Goal: Task Accomplishment & Management: Manage account settings

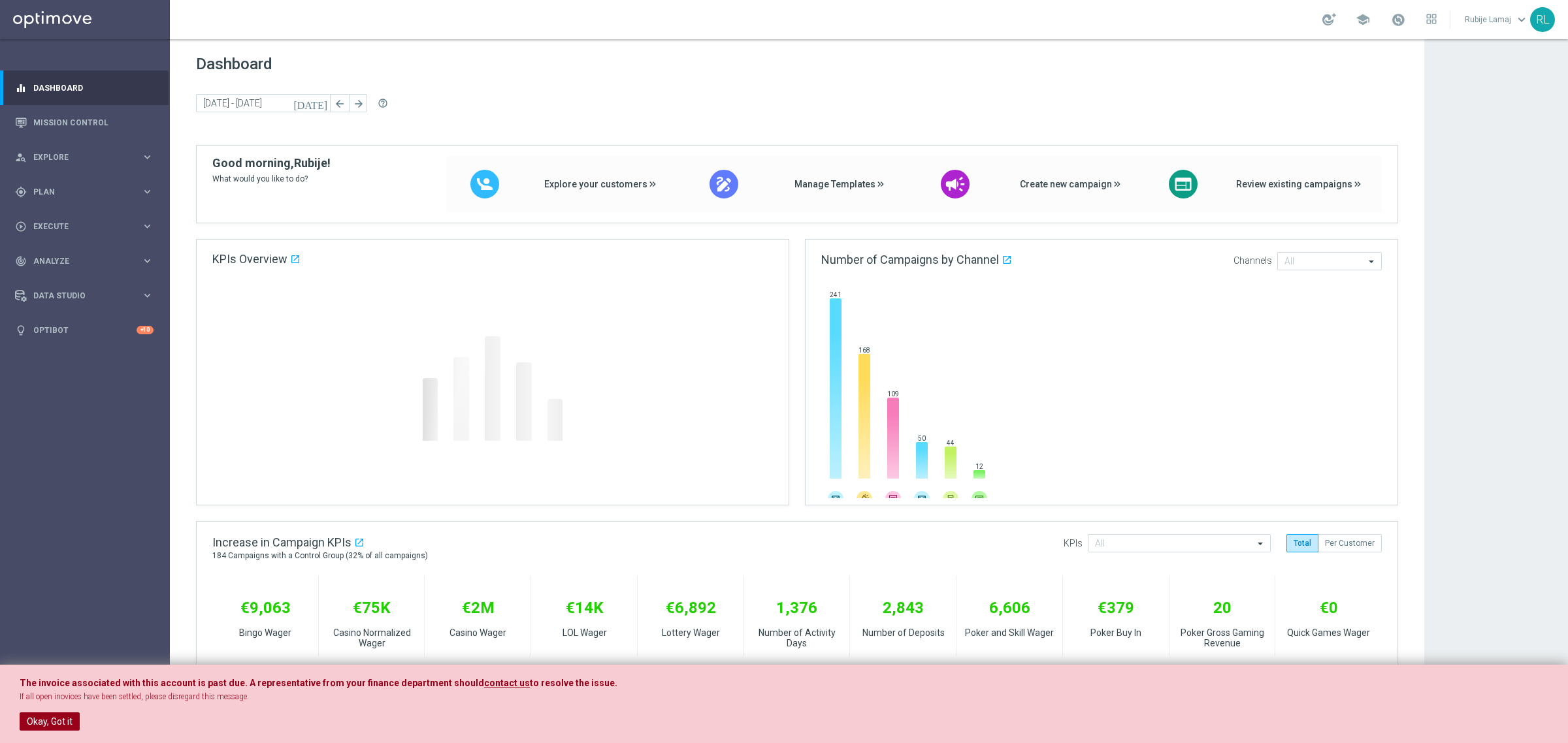
click at [60, 716] on button "Okay, Got it" at bounding box center [49, 722] width 60 height 19
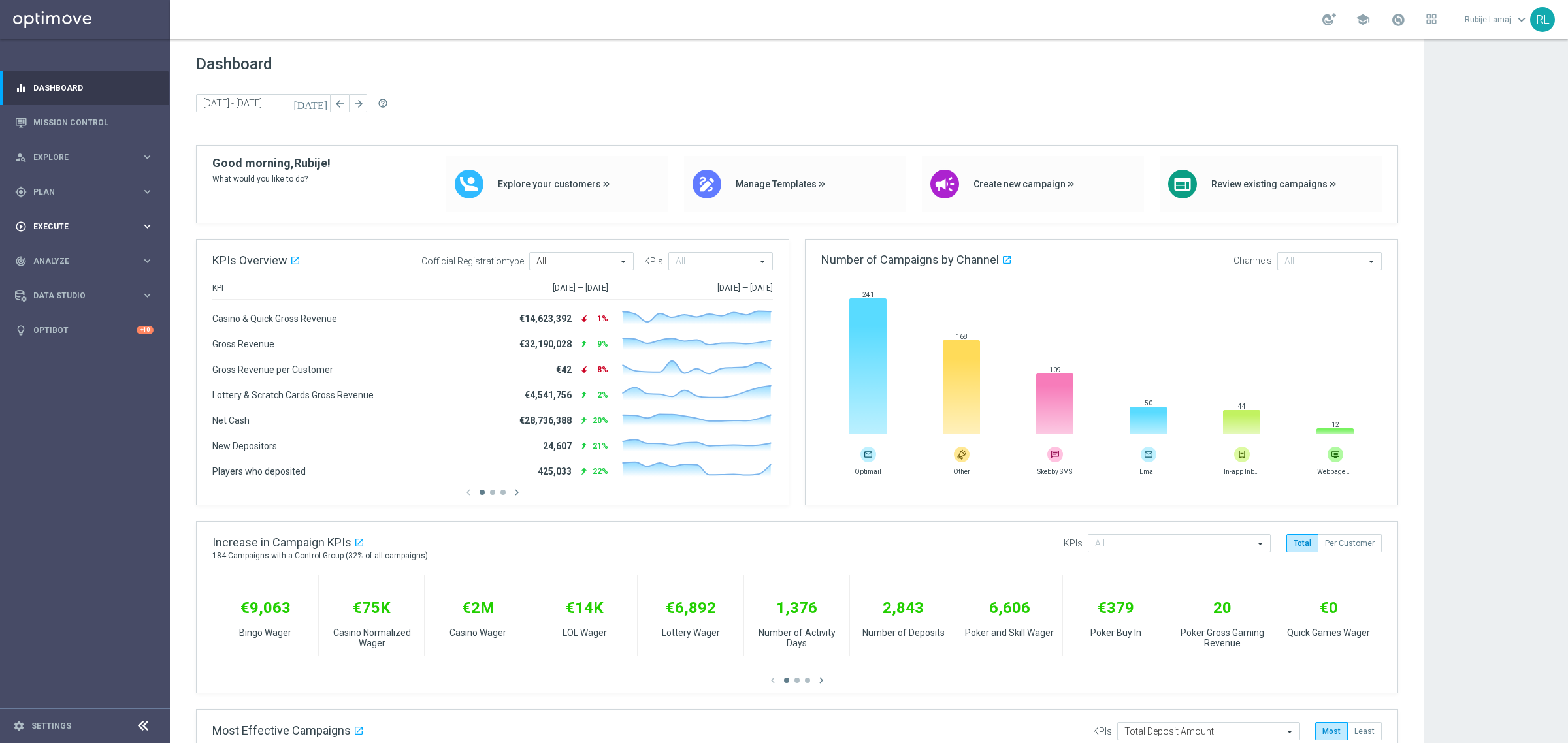
click at [60, 221] on div "play_circle_outline Execute" at bounding box center [78, 227] width 126 height 12
click at [41, 306] on div "track_changes Analyze keyboard_arrow_right" at bounding box center [84, 300] width 168 height 35
click at [49, 446] on div "Data Studio" at bounding box center [78, 452] width 126 height 12
click at [72, 343] on link "Real-Time Attributes" at bounding box center [85, 342] width 102 height 10
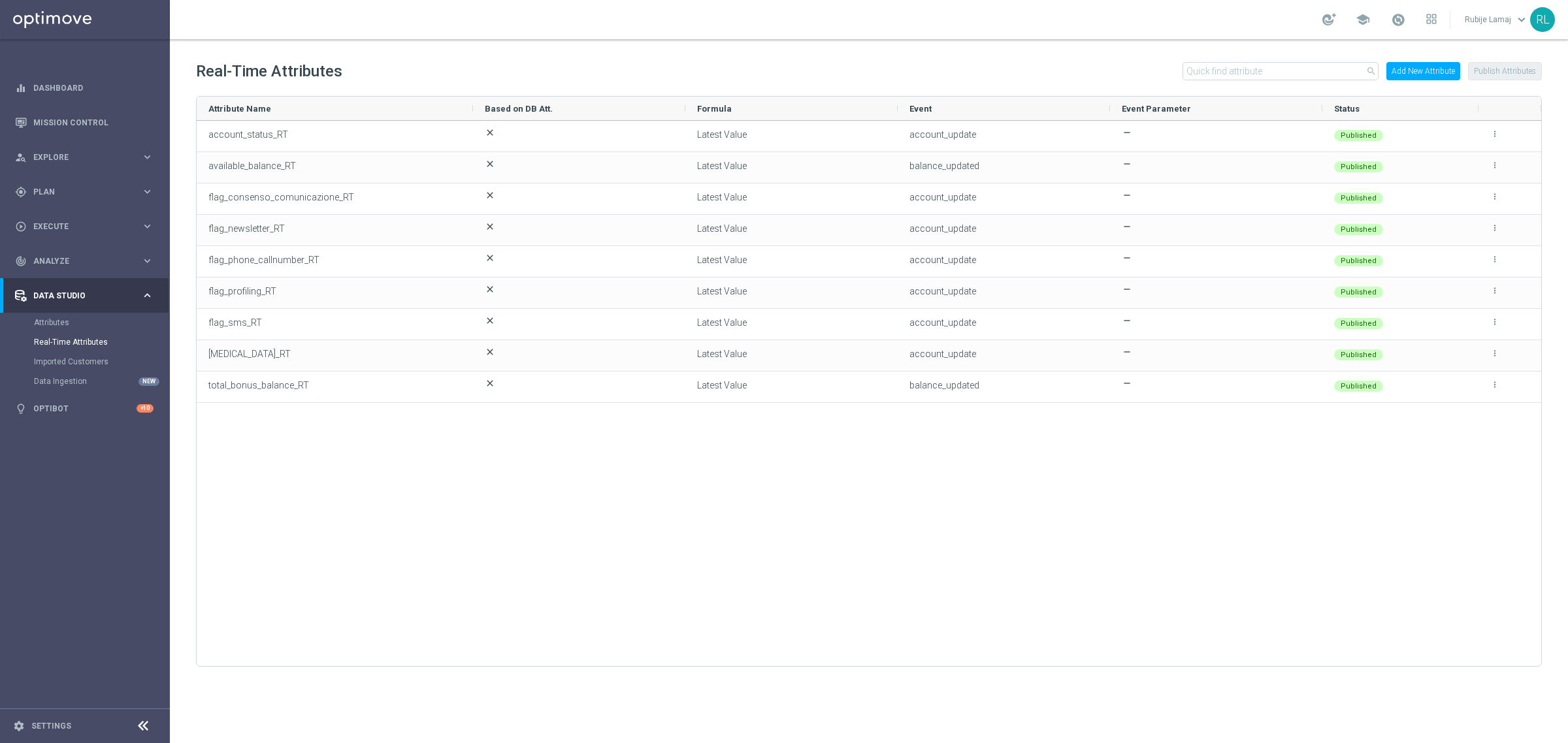
click at [981, 576] on div "account_status_RT close Latest Value account_update remove Published more_vert …" at bounding box center [868, 387] width 1344 height 533
click at [26, 727] on div "settings Settings" at bounding box center [65, 726] width 131 height 12
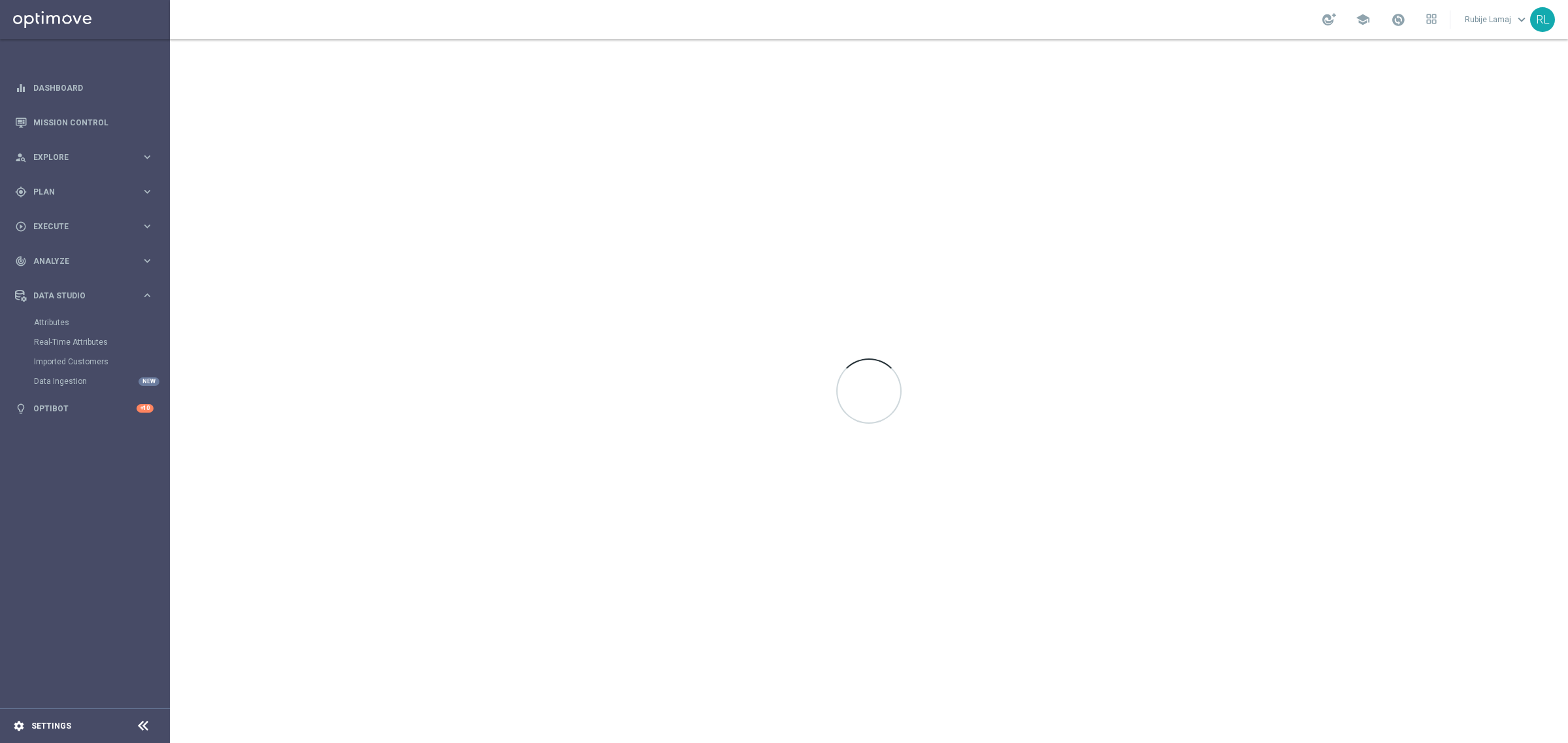
click at [21, 729] on icon "settings" at bounding box center [19, 726] width 12 height 12
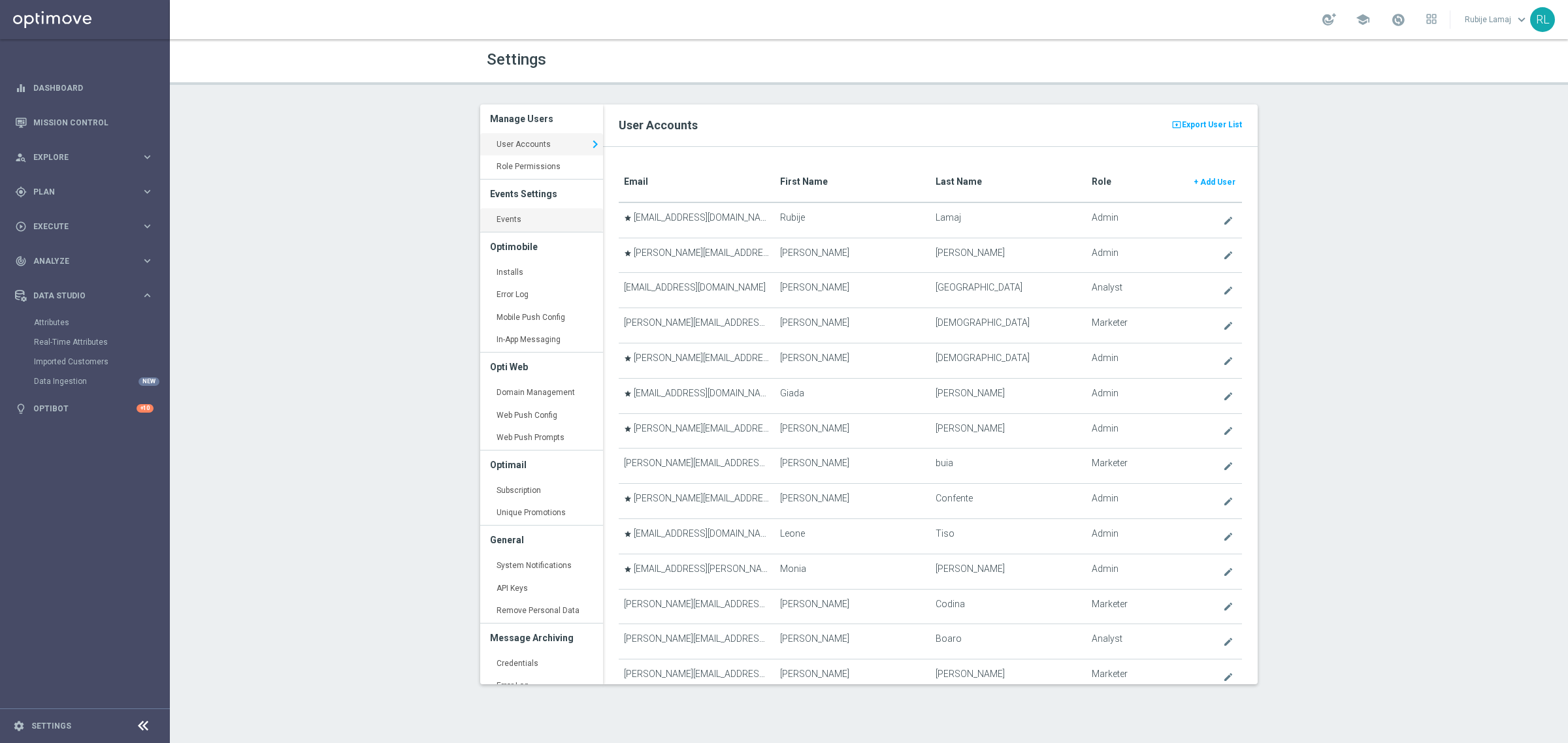
click at [508, 225] on link "Events keyboard_arrow_right" at bounding box center [542, 220] width 122 height 24
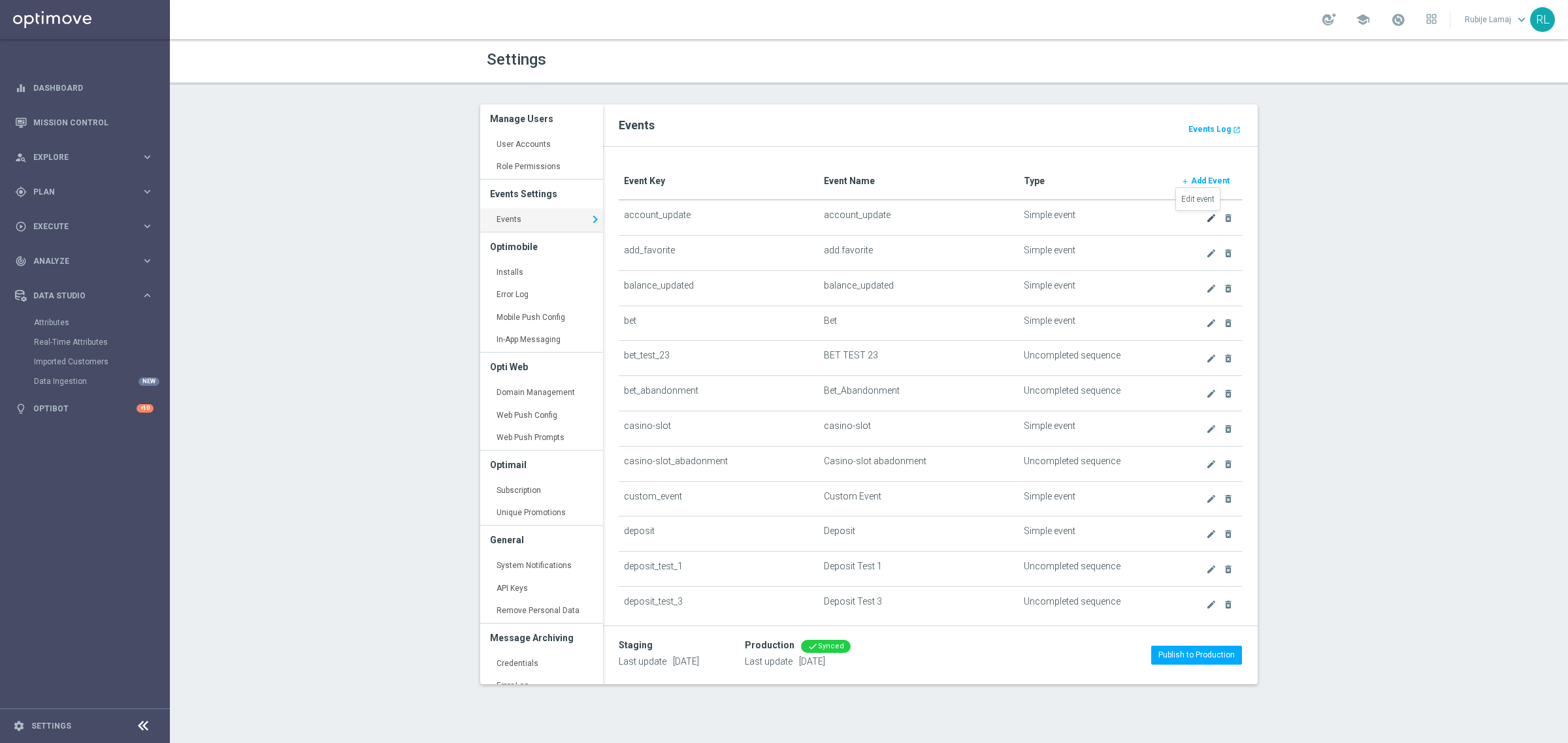
click at [1206, 219] on icon "create" at bounding box center [1211, 218] width 10 height 10
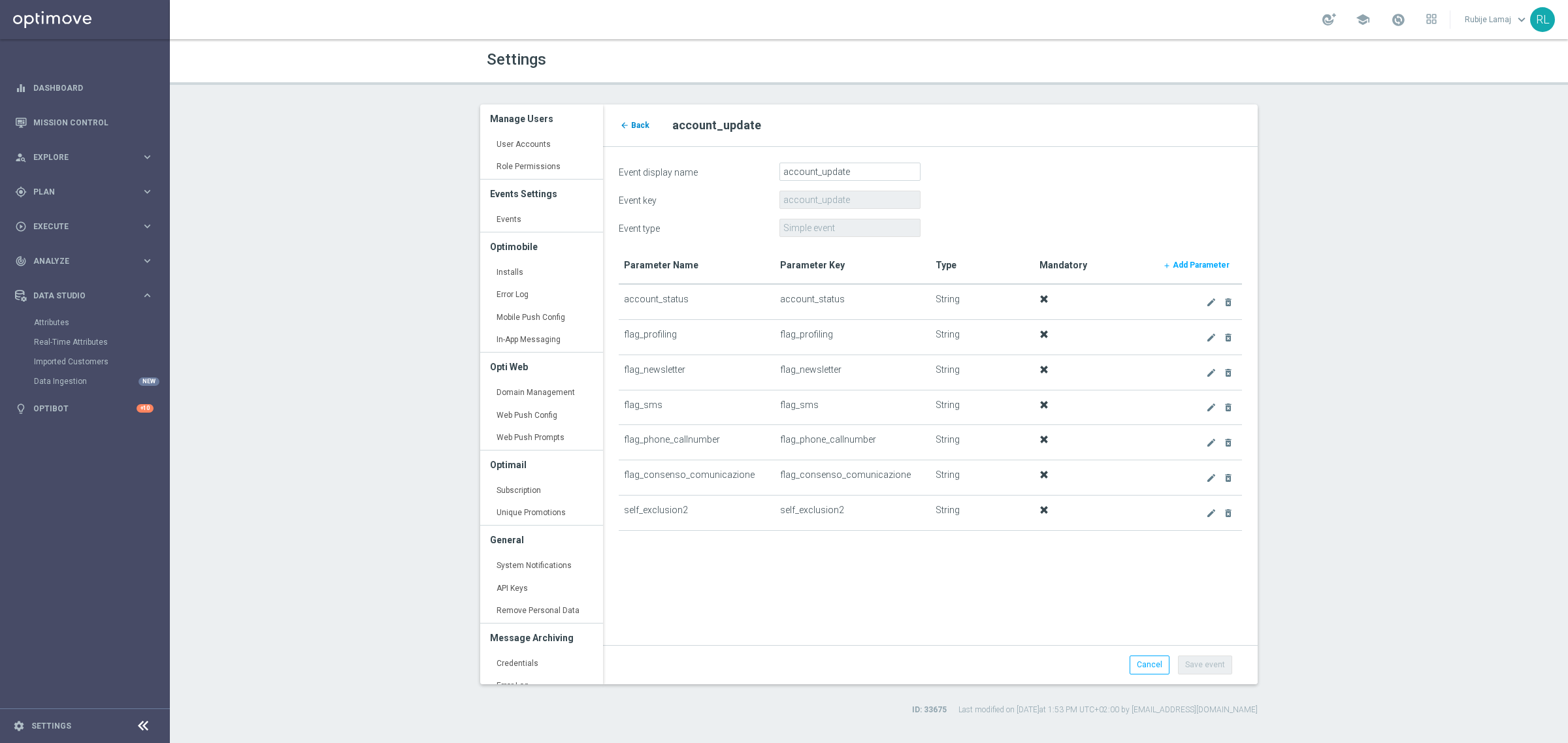
click at [639, 128] on span "Back" at bounding box center [640, 125] width 19 height 9
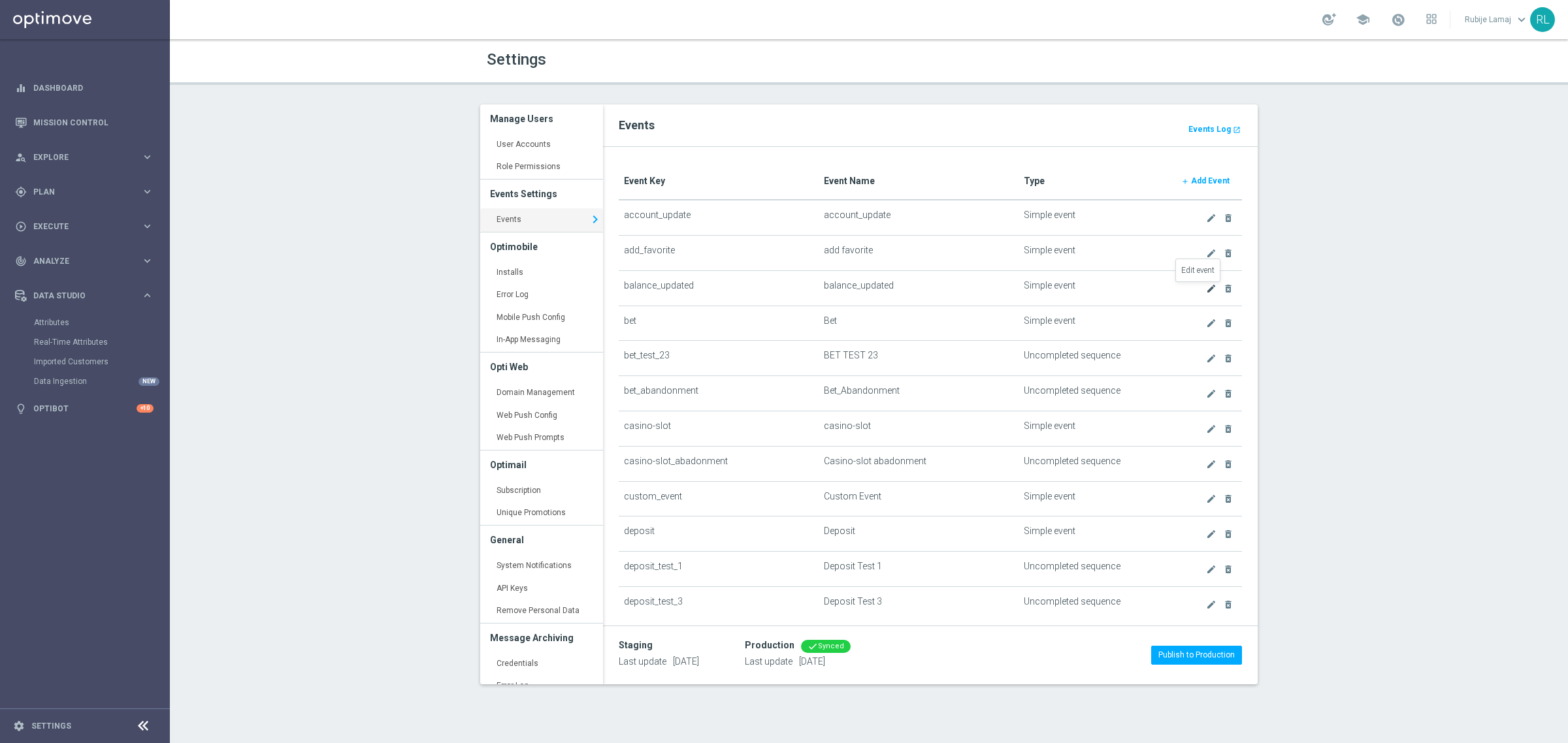
click at [1206, 292] on icon "create" at bounding box center [1211, 288] width 10 height 10
